Goal: Find specific page/section

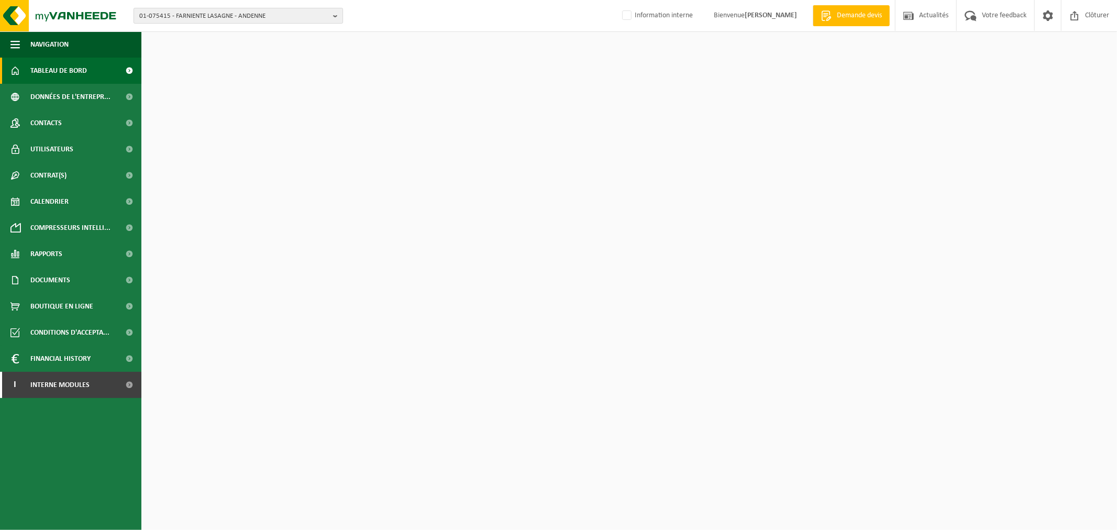
drag, startPoint x: 0, startPoint y: 0, endPoint x: 238, endPoint y: 16, distance: 238.8
click at [238, 16] on span "01-075415 - FARNIENTE LASAGNE - ANDENNE" at bounding box center [234, 16] width 190 height 16
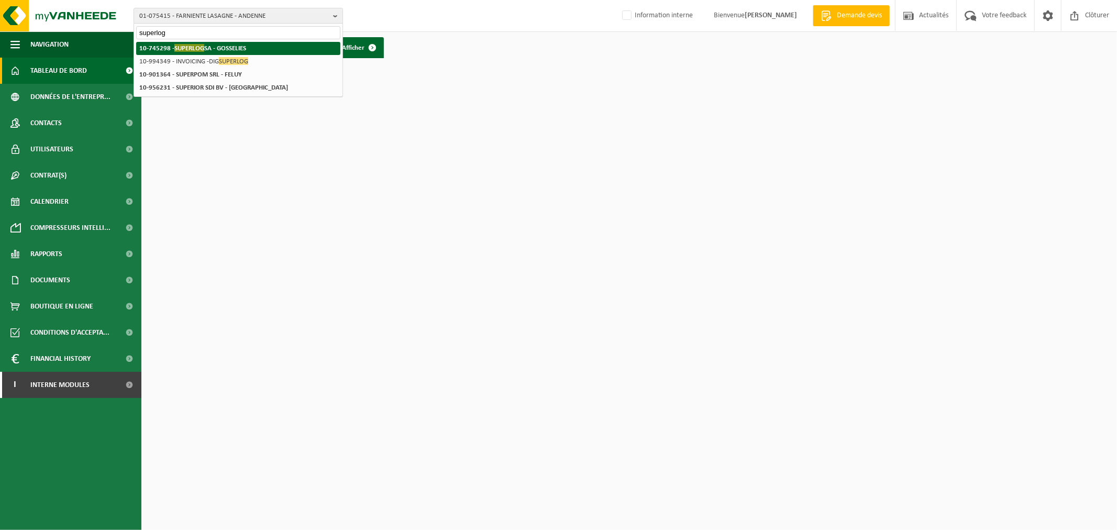
type input "superlog"
click at [222, 48] on strong "10-745298 - SUPERLOG SA - GOSSELIES" at bounding box center [192, 48] width 107 height 8
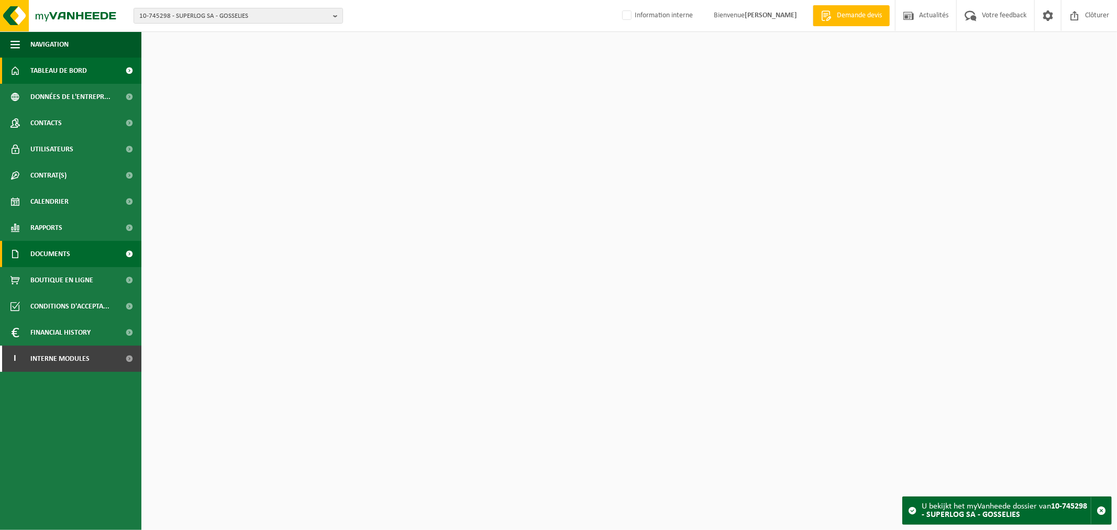
click at [82, 253] on link "Documents" at bounding box center [70, 254] width 141 height 26
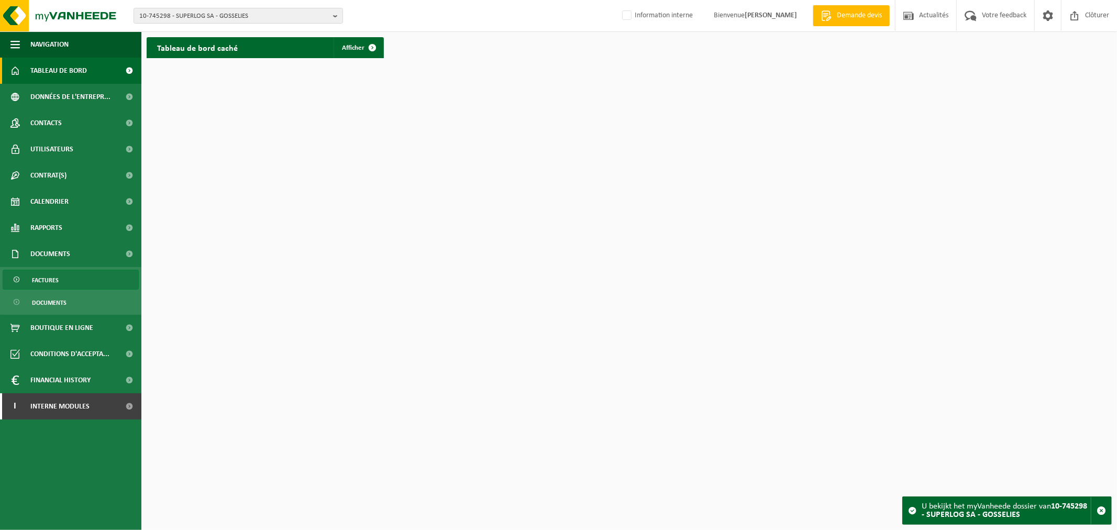
click at [64, 282] on link "Factures" at bounding box center [71, 280] width 136 height 20
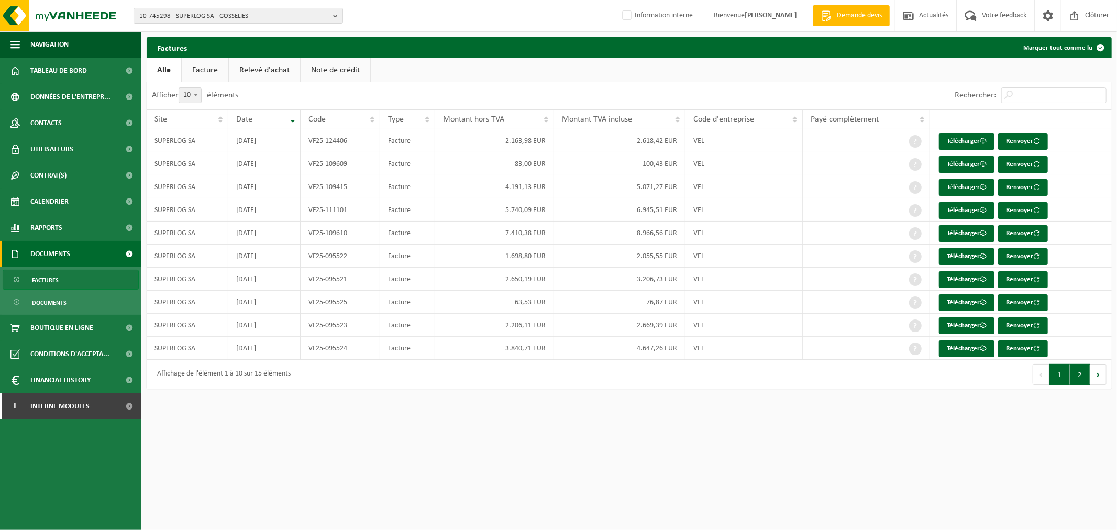
click at [1077, 379] on button "2" at bounding box center [1080, 374] width 20 height 21
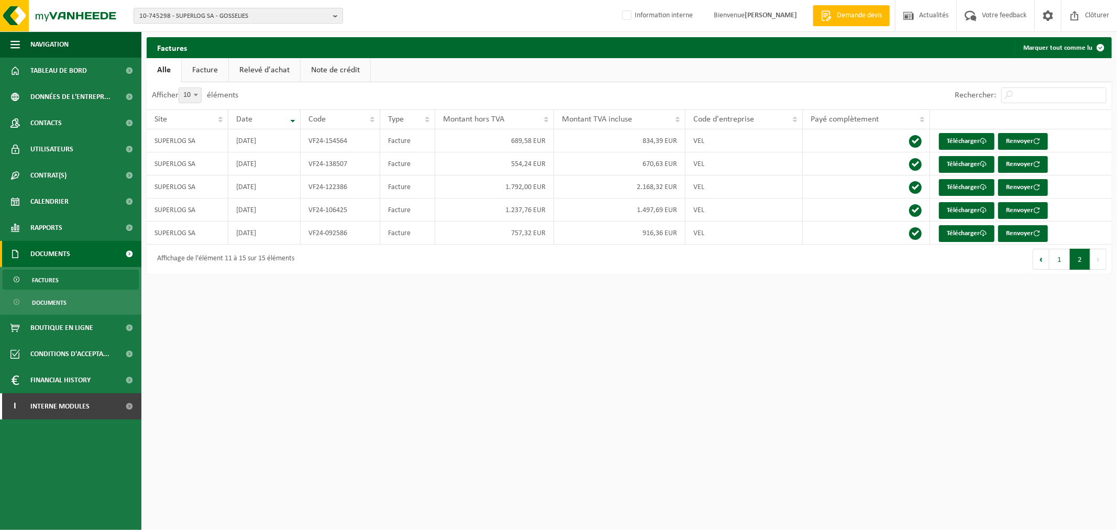
click at [217, 17] on span "10-745298 - SUPERLOG SA - GOSSELIES" at bounding box center [234, 16] width 190 height 16
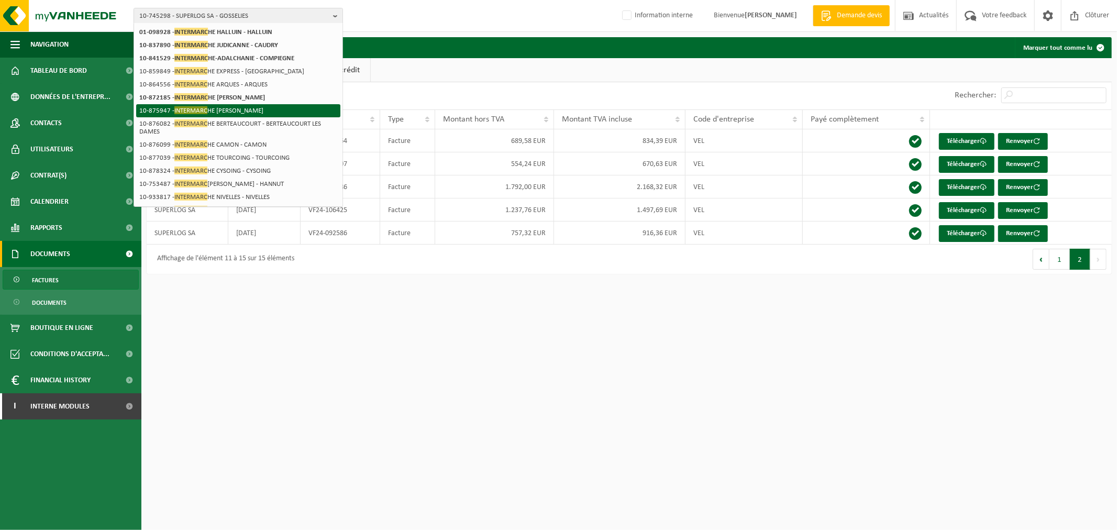
scroll to position [172, 0]
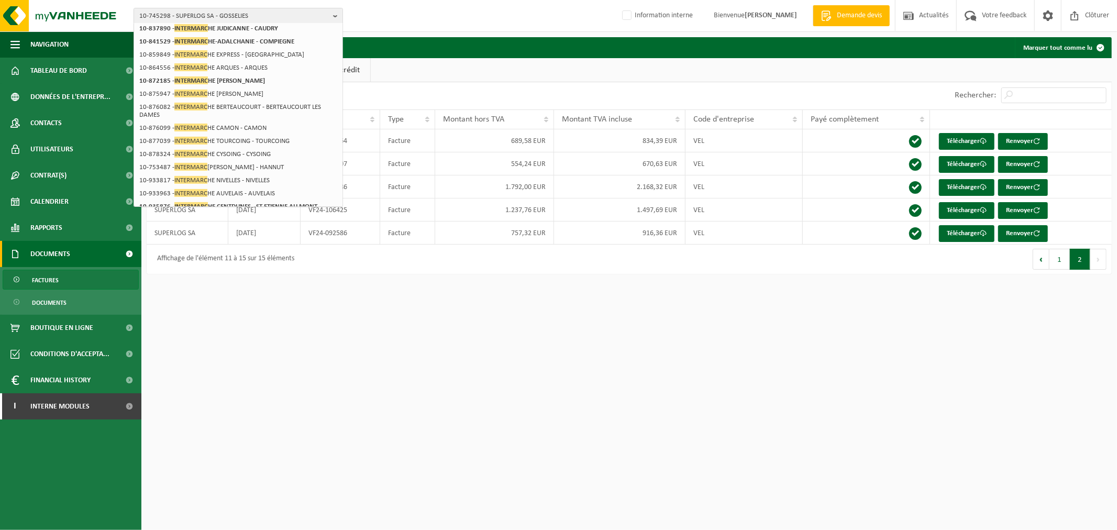
type input "intermarc"
click at [253, 337] on html "10-745298 - SUPERLOG SA - GOSSELIES intermarc 10-745298 - SUPERLOG SA - GOSSELI…" at bounding box center [558, 265] width 1117 height 530
click at [296, 12] on span "10-745298 - SUPERLOG SA - GOSSELIES" at bounding box center [234, 16] width 190 height 16
